Goal: Task Accomplishment & Management: Manage account settings

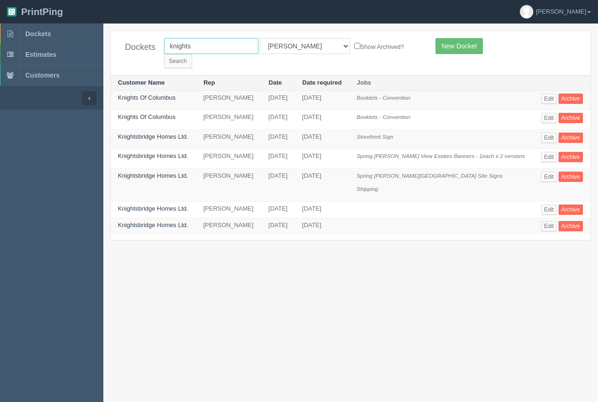
drag, startPoint x: 202, startPoint y: 42, endPoint x: 119, endPoint y: 39, distance: 83.3
click at [119, 39] on div "Dockets knights All Users Ali Ali Test 1 Aly Amy Ankit Arif Brandon Dan France …" at bounding box center [351, 53] width 480 height 44
type input "ir"
click at [192, 54] on input "Search" at bounding box center [178, 61] width 28 height 14
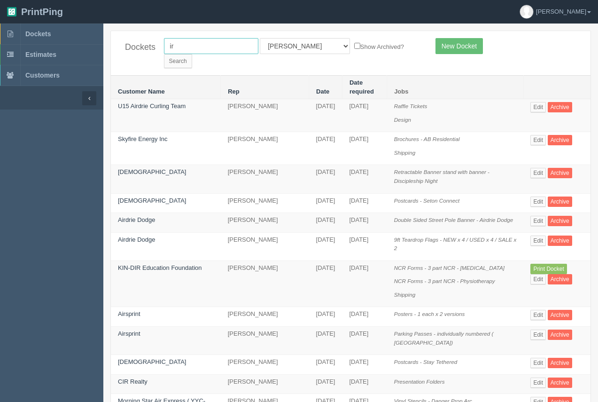
click at [192, 50] on input "ir" at bounding box center [211, 46] width 94 height 16
type input "ir corp"
click at [192, 54] on input "Search" at bounding box center [178, 61] width 28 height 14
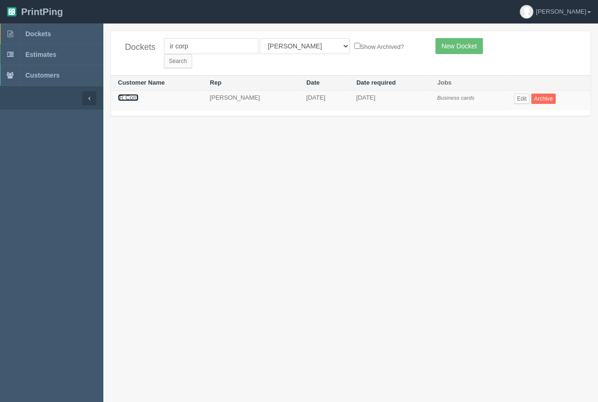
click at [135, 94] on link "iR Corp" at bounding box center [128, 97] width 21 height 7
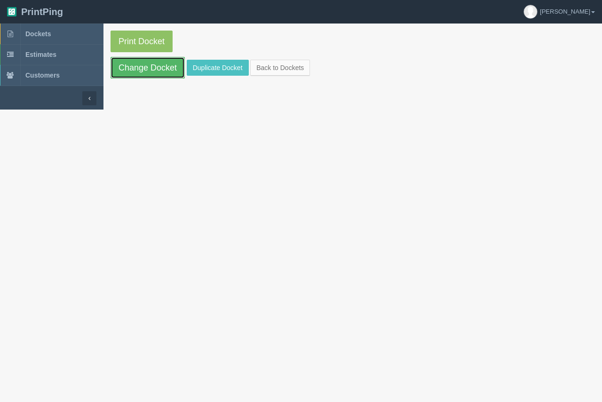
click at [140, 71] on link "Change Docket" at bounding box center [147, 68] width 74 height 22
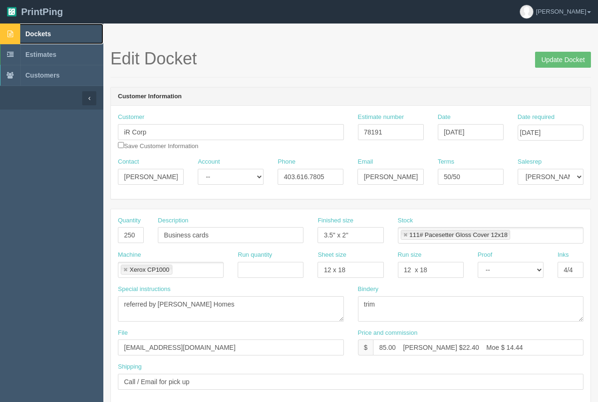
click at [46, 36] on span "Dockets" at bounding box center [37, 34] width 25 height 8
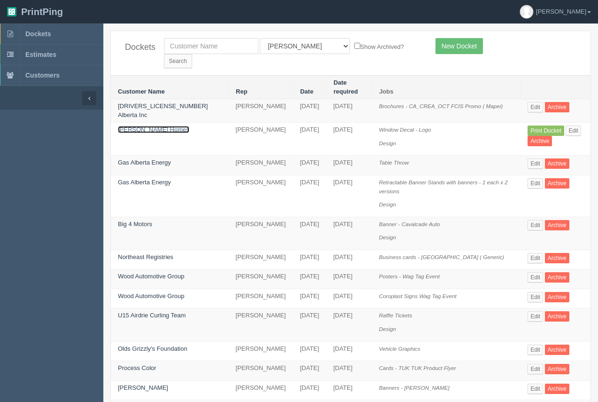
click at [145, 126] on link "[PERSON_NAME] Homes" at bounding box center [153, 129] width 71 height 7
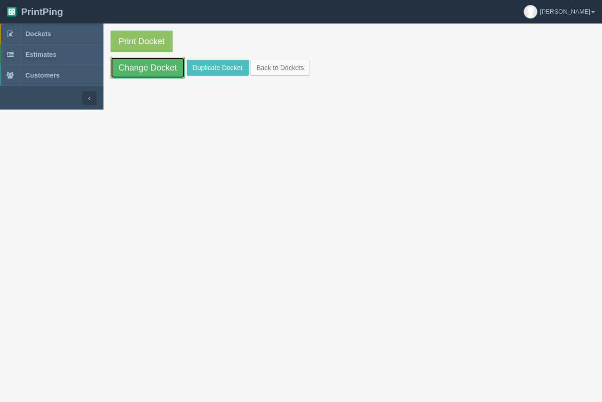
click at [149, 77] on link "Change Docket" at bounding box center [147, 68] width 74 height 22
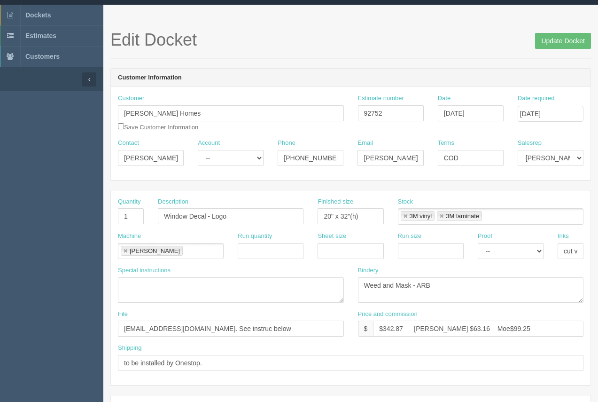
scroll to position [17, 0]
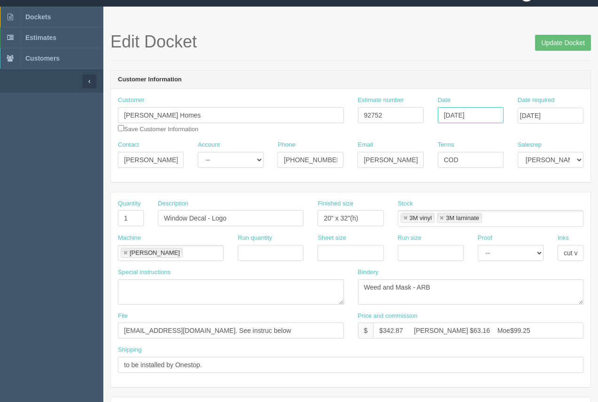
click at [481, 111] on input "[DATE]" at bounding box center [471, 115] width 66 height 16
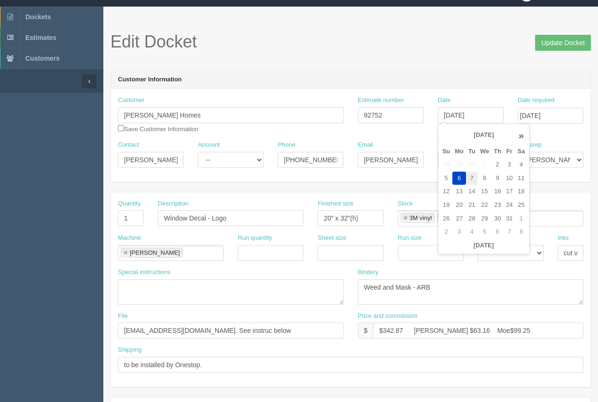
click at [473, 179] on td "7" at bounding box center [472, 179] width 12 height 14
type input "October 7, 2025"
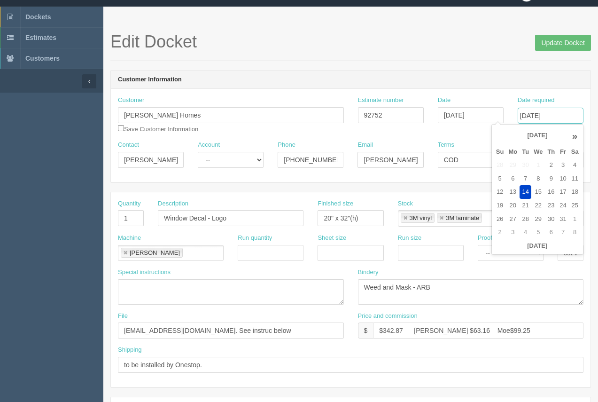
click at [550, 115] on input "[DATE]" at bounding box center [551, 116] width 66 height 16
click at [539, 189] on td "15" at bounding box center [539, 192] width 14 height 14
type input "[DATE]"
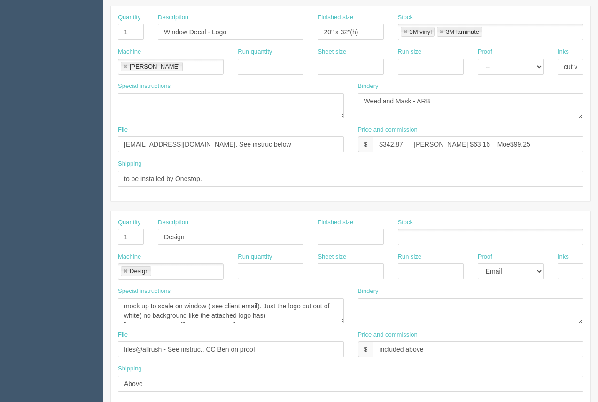
scroll to position [200, 0]
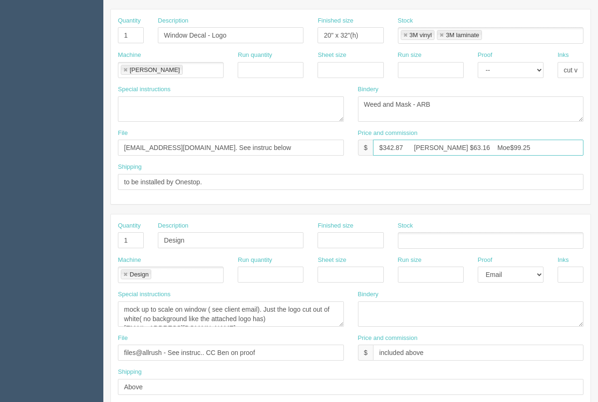
click at [467, 146] on input "$342.87 Arif $63.16 Moe$99.25" at bounding box center [478, 148] width 211 height 16
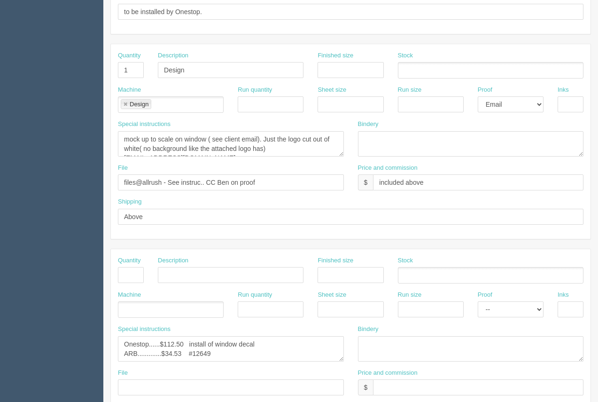
scroll to position [362, 0]
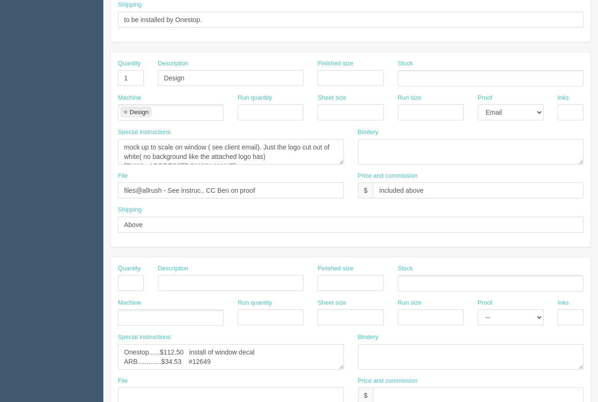
type input "$342.87 Arif $63.16 Moe $99.25"
click at [272, 158] on textarea "mock up to scale on window ( see client email). Just the logo cut out of white(…" at bounding box center [231, 151] width 226 height 25
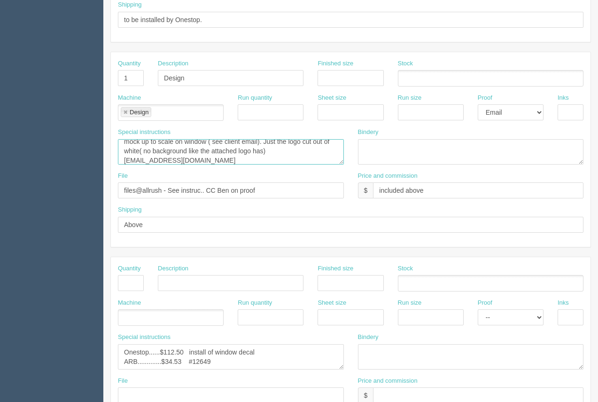
scroll to position [10, 0]
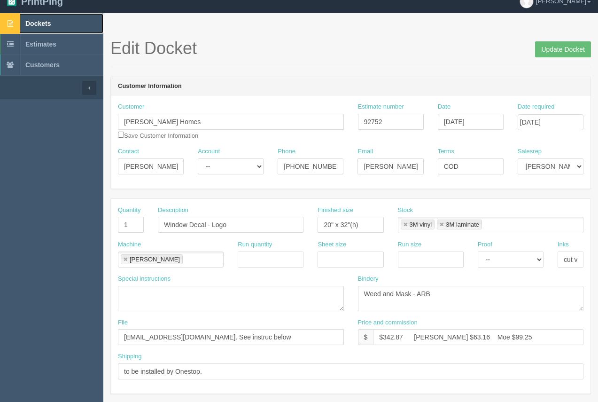
click at [32, 26] on span "Dockets" at bounding box center [37, 24] width 25 height 8
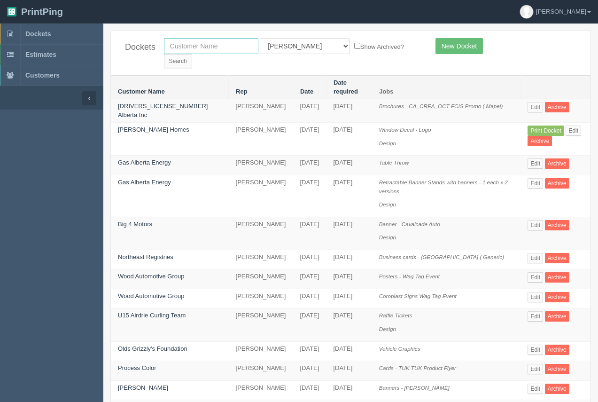
click at [195, 45] on input "text" at bounding box center [211, 46] width 94 height 16
type input "nay"
click at [164, 54] on input "Search" at bounding box center [178, 61] width 28 height 14
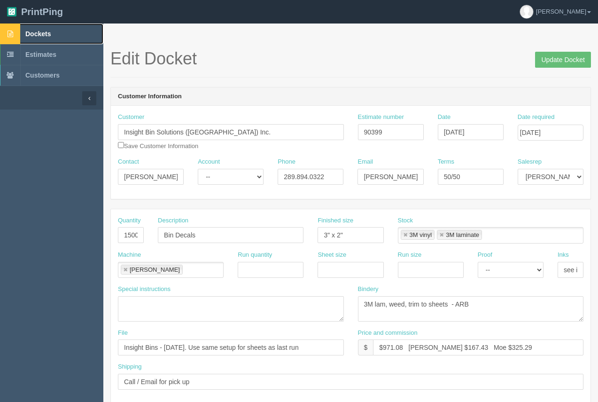
click at [42, 36] on span "Dockets" at bounding box center [37, 34] width 25 height 8
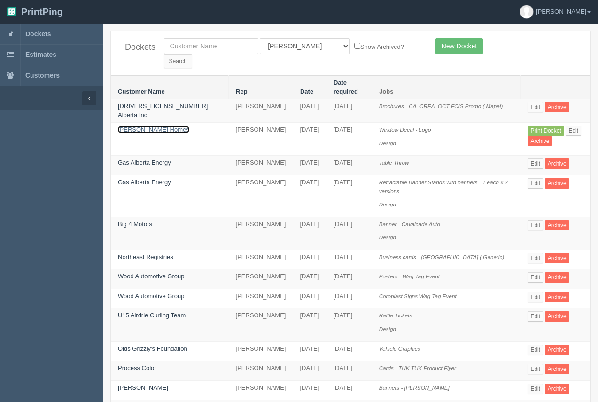
click at [144, 126] on link "[PERSON_NAME] Homes" at bounding box center [153, 129] width 71 height 7
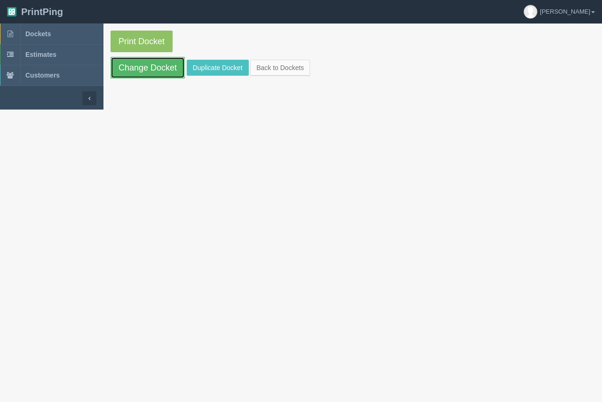
click at [152, 69] on link "Change Docket" at bounding box center [147, 68] width 74 height 22
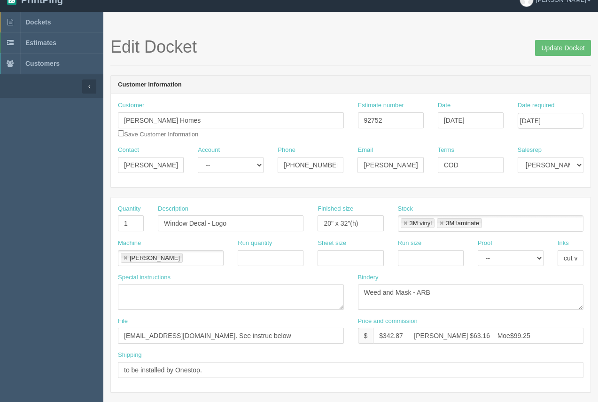
scroll to position [15, 0]
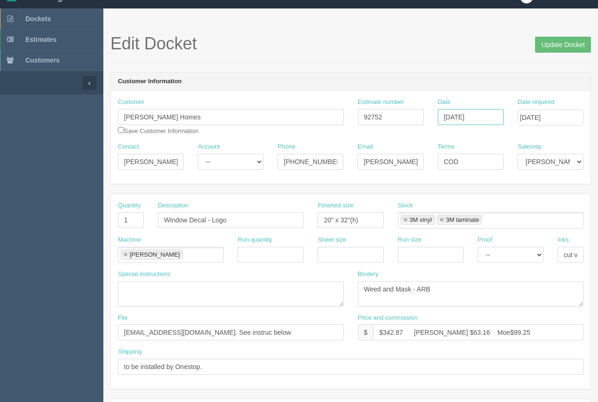
click at [485, 116] on input "[DATE]" at bounding box center [471, 117] width 66 height 16
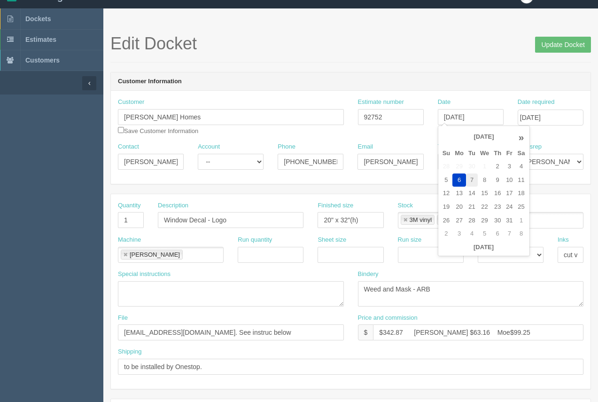
click at [472, 179] on td "7" at bounding box center [472, 180] width 12 height 14
type input "October 7, 2025"
click at [549, 124] on input "[DATE]" at bounding box center [551, 118] width 66 height 16
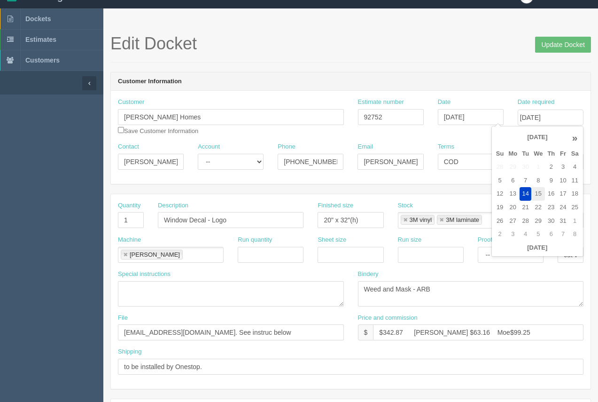
click at [540, 194] on td "15" at bounding box center [539, 194] width 14 height 14
type input "October 15, 2025"
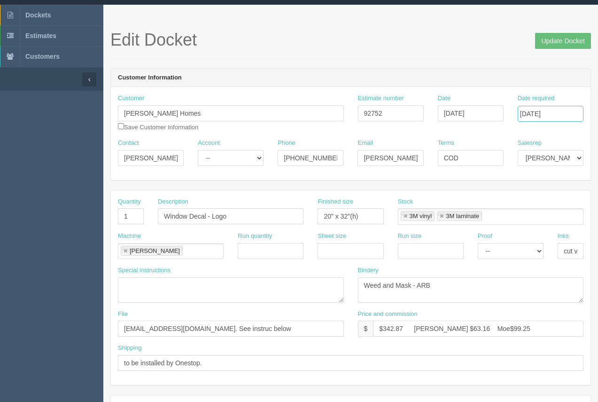
scroll to position [0, 0]
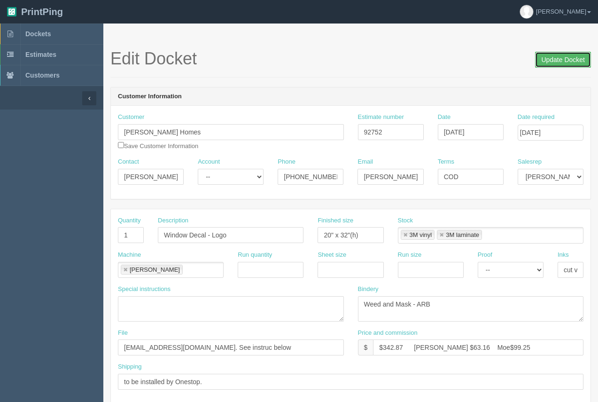
click at [548, 55] on input "Update Docket" at bounding box center [563, 60] width 56 height 16
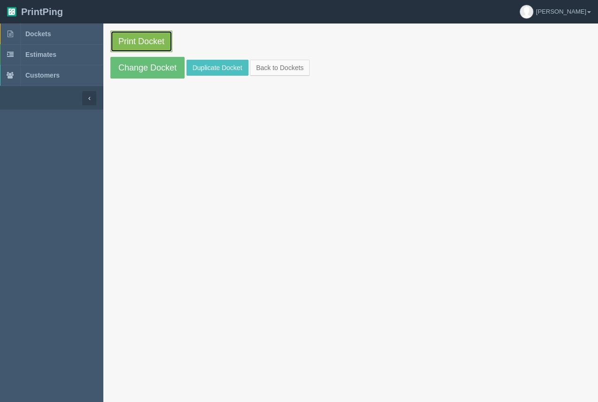
click at [151, 45] on link "Print Docket" at bounding box center [141, 42] width 62 height 22
click at [43, 31] on span "Dockets" at bounding box center [37, 34] width 25 height 8
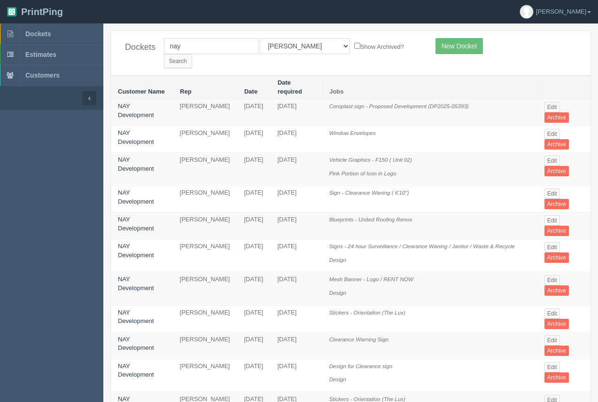
click at [161, 49] on div "nay All Users [PERSON_NAME] Test 1 [PERSON_NAME] [PERSON_NAME] [PERSON_NAME] Fr…" at bounding box center [293, 53] width 272 height 30
type input "flex"
click at [164, 54] on input "Search" at bounding box center [178, 61] width 28 height 14
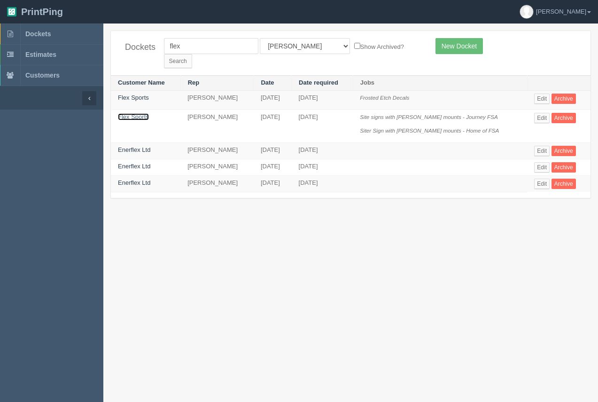
click at [130, 113] on link "Flex Sports" at bounding box center [133, 116] width 31 height 7
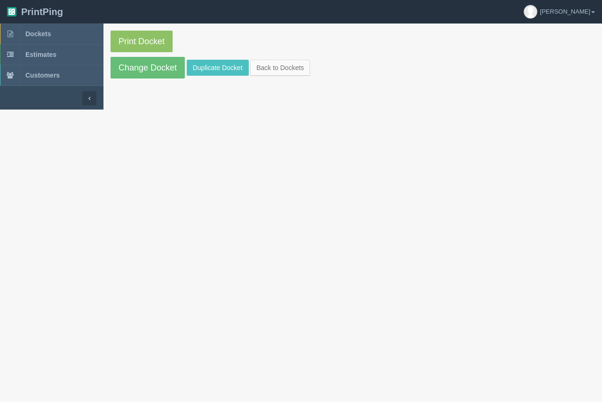
click at [135, 79] on section "Print Docket Change Docket Duplicate Docket Back to Dockets" at bounding box center [352, 55] width 498 height 62
click at [137, 73] on link "Change Docket" at bounding box center [147, 68] width 74 height 22
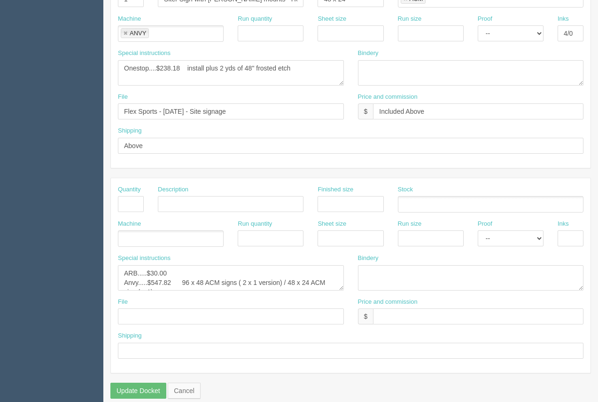
scroll to position [433, 0]
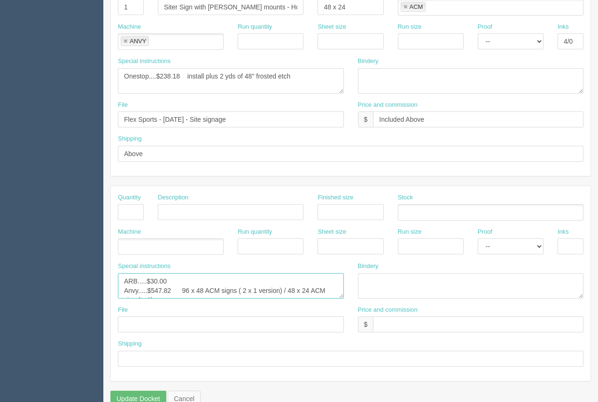
click at [207, 284] on textarea "ARB.....$30.00 Anvy.....$547.82 96 x 48 ACM signs ( 2 x 1 version) / 48 x 24 AC…" at bounding box center [231, 285] width 226 height 25
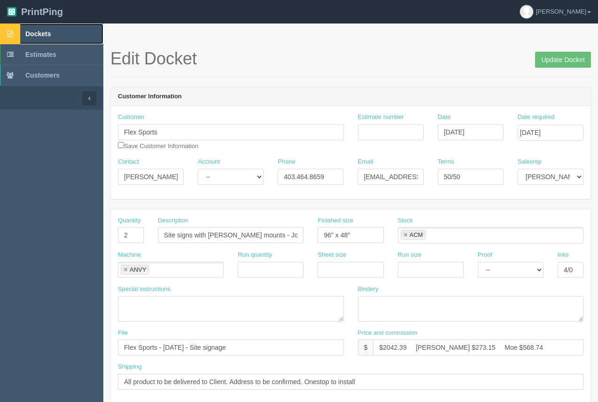
click at [50, 37] on span "Dockets" at bounding box center [37, 34] width 25 height 8
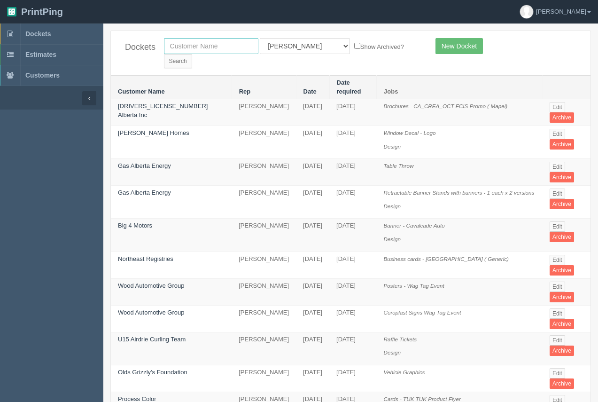
click at [205, 48] on input "text" at bounding box center [211, 46] width 94 height 16
type input "airdrie"
click at [164, 54] on input "Search" at bounding box center [178, 61] width 28 height 14
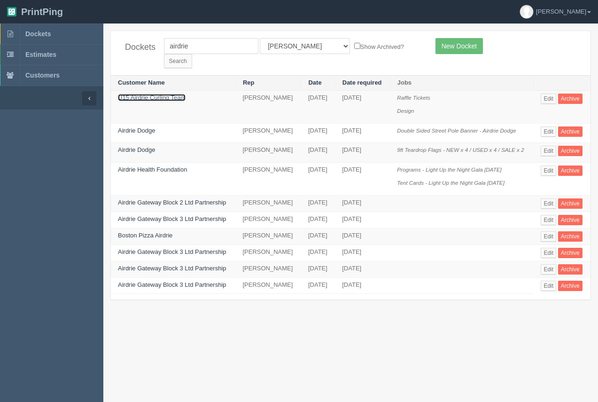
click at [164, 94] on link "U15 Airdrie Curling Team" at bounding box center [152, 97] width 68 height 7
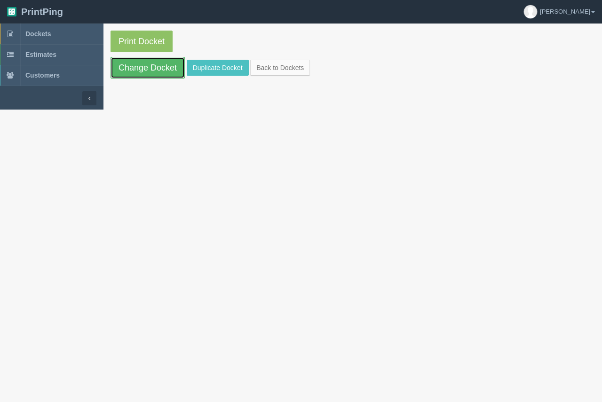
click at [158, 72] on link "Change Docket" at bounding box center [147, 68] width 74 height 22
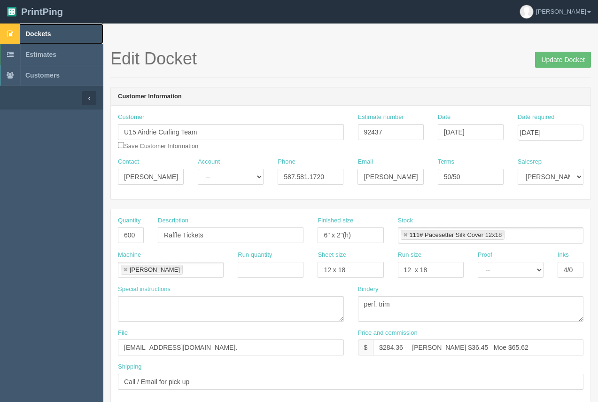
click at [47, 35] on span "Dockets" at bounding box center [37, 34] width 25 height 8
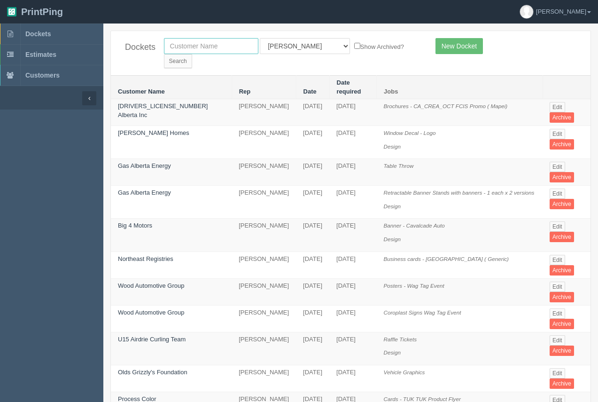
click at [204, 49] on input "text" at bounding box center [211, 46] width 94 height 16
type input "big 4"
click at [192, 54] on input "Search" at bounding box center [178, 61] width 28 height 14
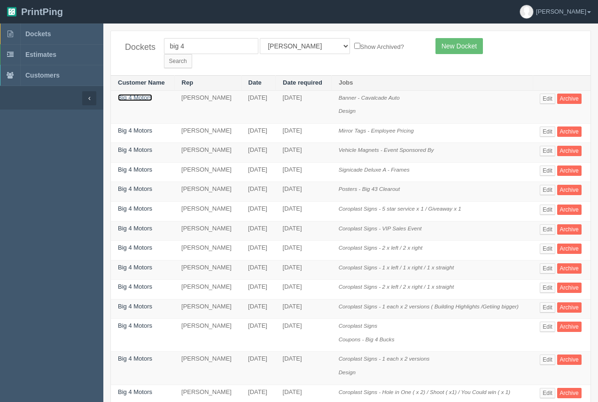
click at [143, 94] on link "Big 4 Motors" at bounding box center [135, 97] width 34 height 7
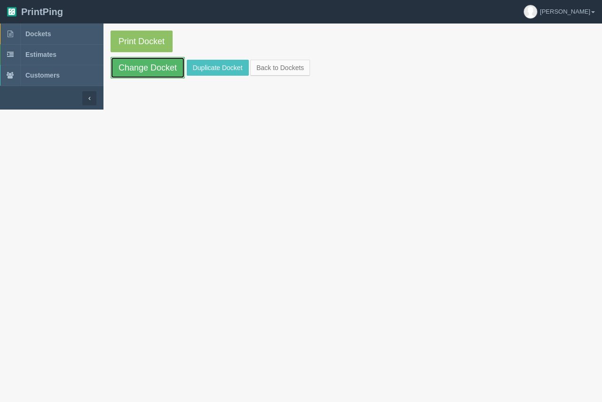
click at [150, 74] on link "Change Docket" at bounding box center [147, 68] width 74 height 22
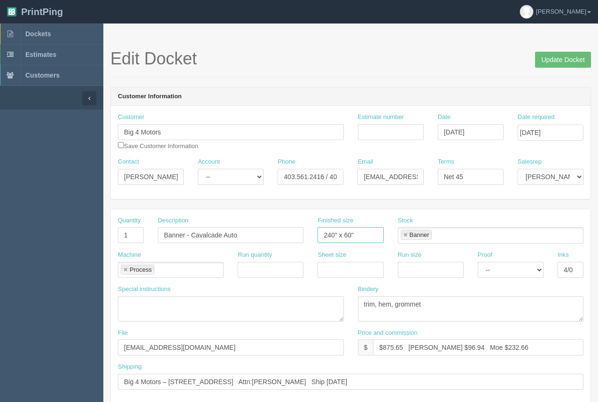
drag, startPoint x: 357, startPoint y: 236, endPoint x: 343, endPoint y: 231, distance: 15.2
click at [343, 231] on input "240" x 60"" at bounding box center [351, 235] width 66 height 16
click at [344, 235] on input "240" x72" at bounding box center [351, 235] width 66 height 16
type input "240" x 72"
click at [564, 61] on input "Update Docket" at bounding box center [563, 60] width 56 height 16
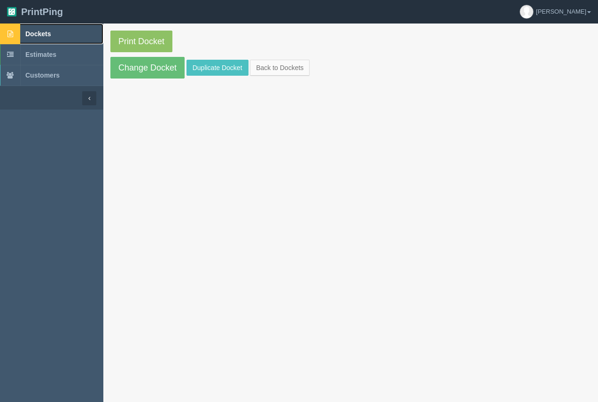
click at [47, 30] on link "Dockets" at bounding box center [51, 34] width 103 height 21
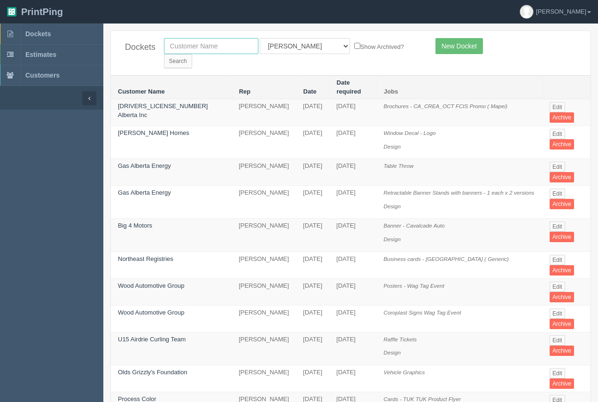
click at [219, 48] on input "text" at bounding box center [211, 46] width 94 height 16
type input "flex"
click at [164, 54] on input "Search" at bounding box center [178, 61] width 28 height 14
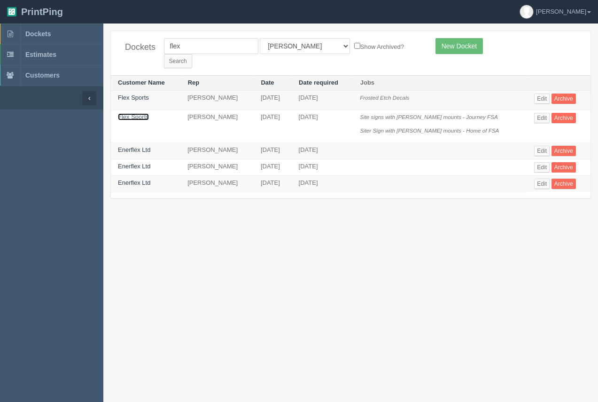
click at [140, 113] on link "Flex Sports" at bounding box center [133, 116] width 31 height 7
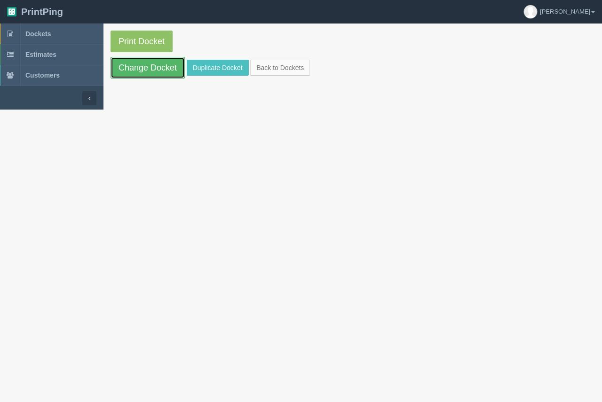
click at [164, 71] on link "Change Docket" at bounding box center [147, 68] width 74 height 22
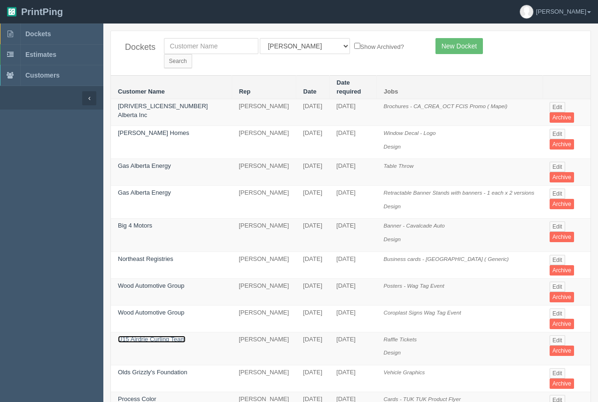
click at [137, 336] on link "U15 Airdrie Curling Team" at bounding box center [152, 339] width 68 height 7
drag, startPoint x: 137, startPoint y: 320, endPoint x: 130, endPoint y: 275, distance: 45.7
click at [137, 336] on link "U15 Airdrie Curling Team" at bounding box center [152, 339] width 68 height 7
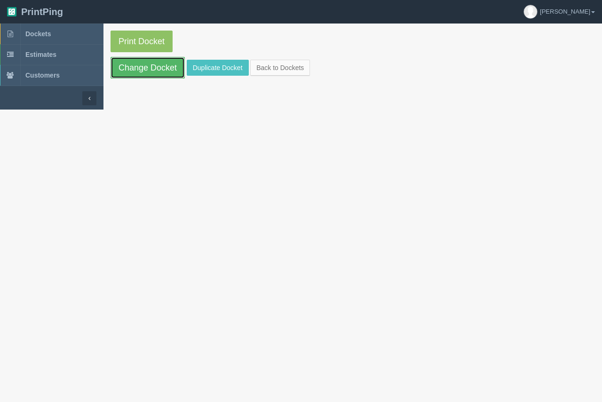
click at [151, 71] on link "Change Docket" at bounding box center [147, 68] width 74 height 22
